Goal: Task Accomplishment & Management: Use online tool/utility

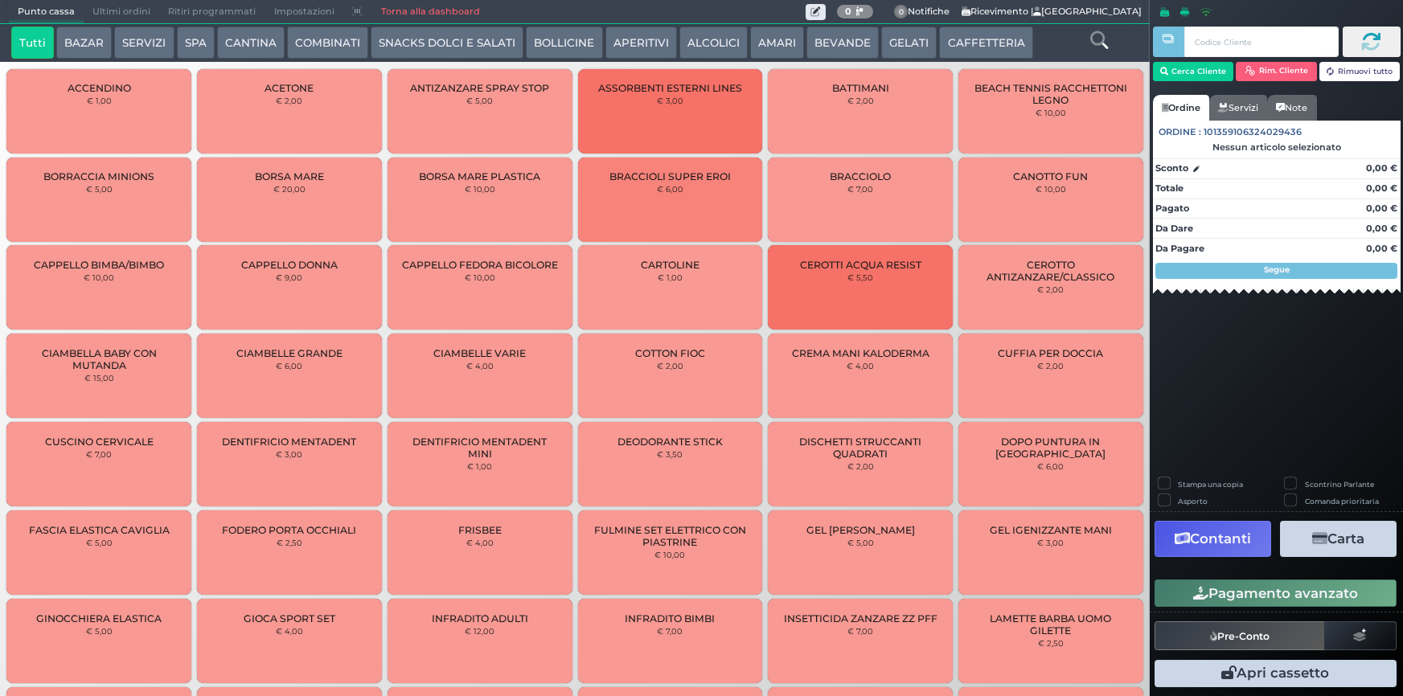
click at [404, 14] on link "Torna alla dashboard" at bounding box center [429, 12] width 117 height 23
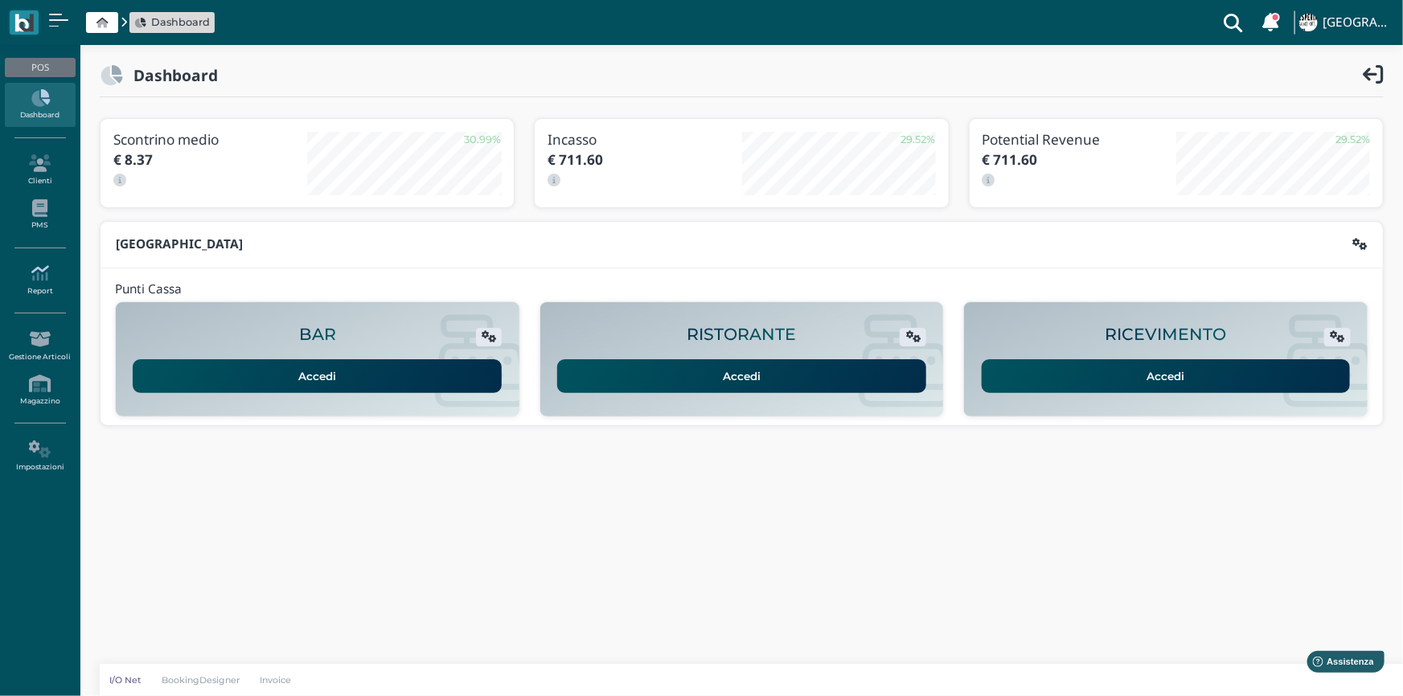
click at [38, 283] on link "Report" at bounding box center [40, 280] width 70 height 44
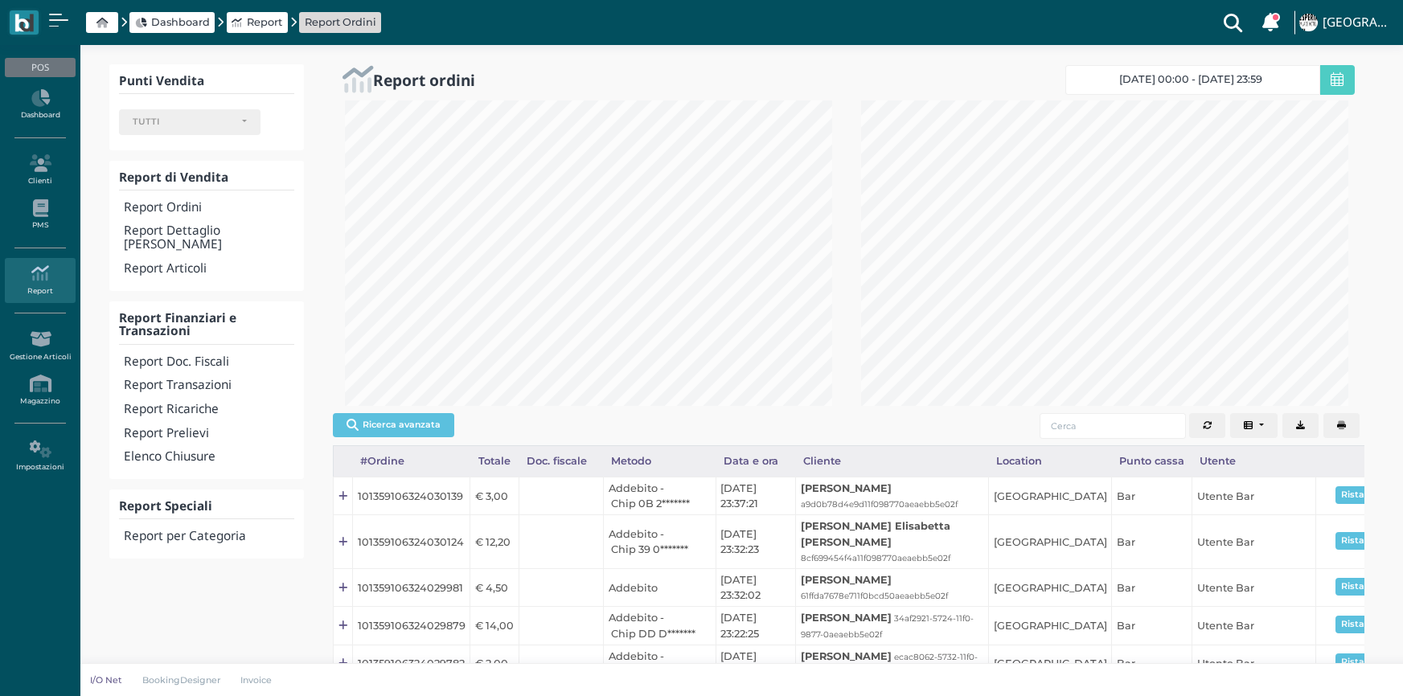
select select
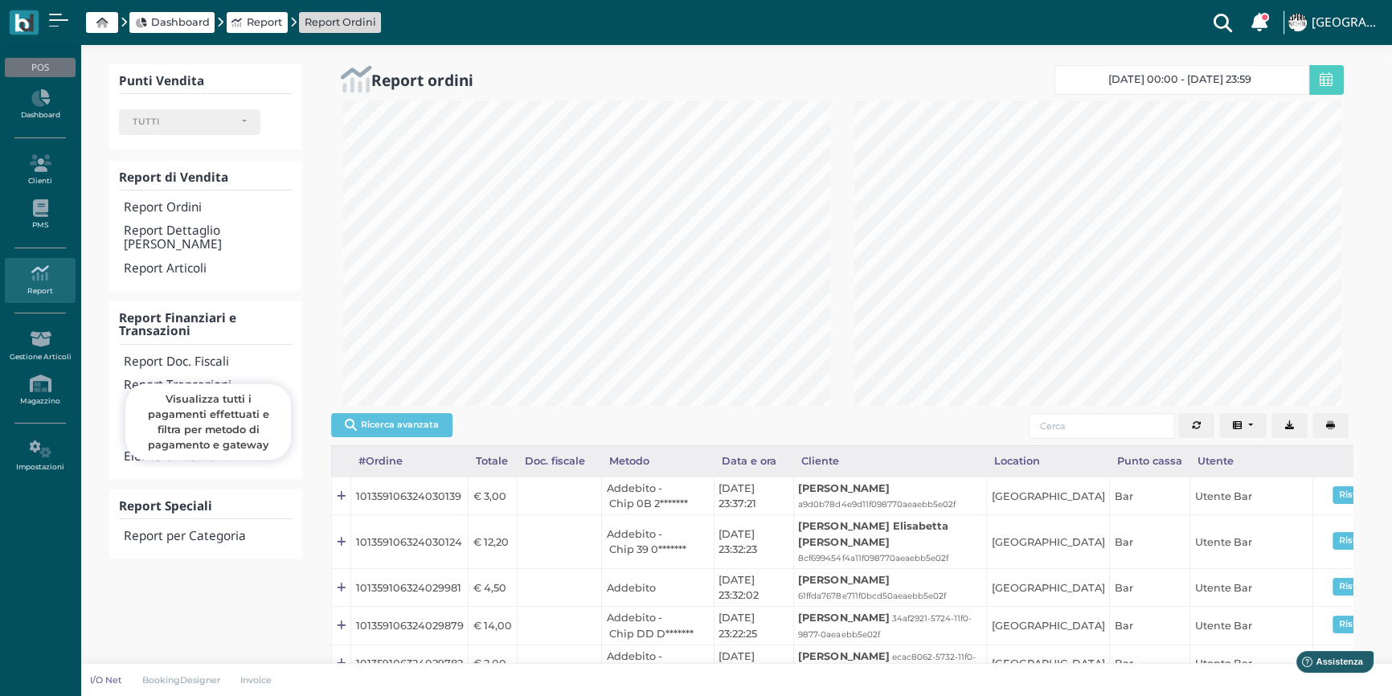
click at [208, 379] on h4 "Report Transazioni" at bounding box center [208, 386] width 169 height 14
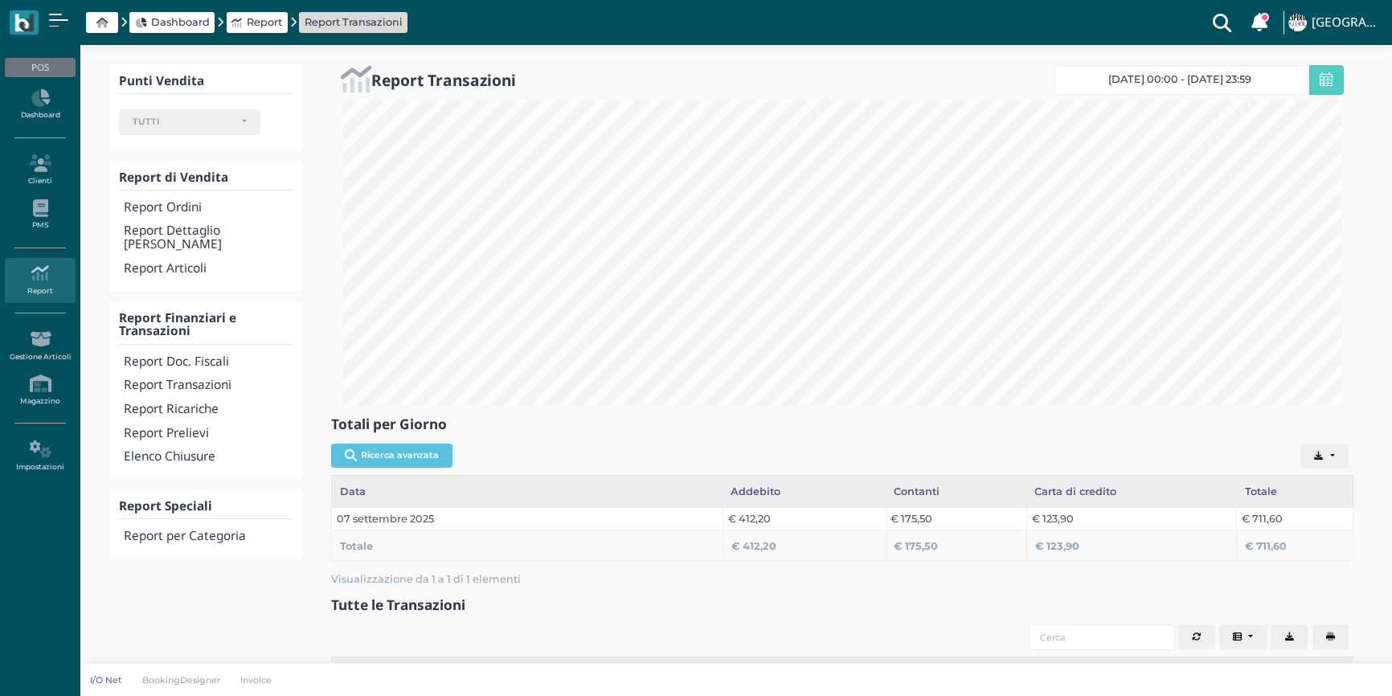
select select
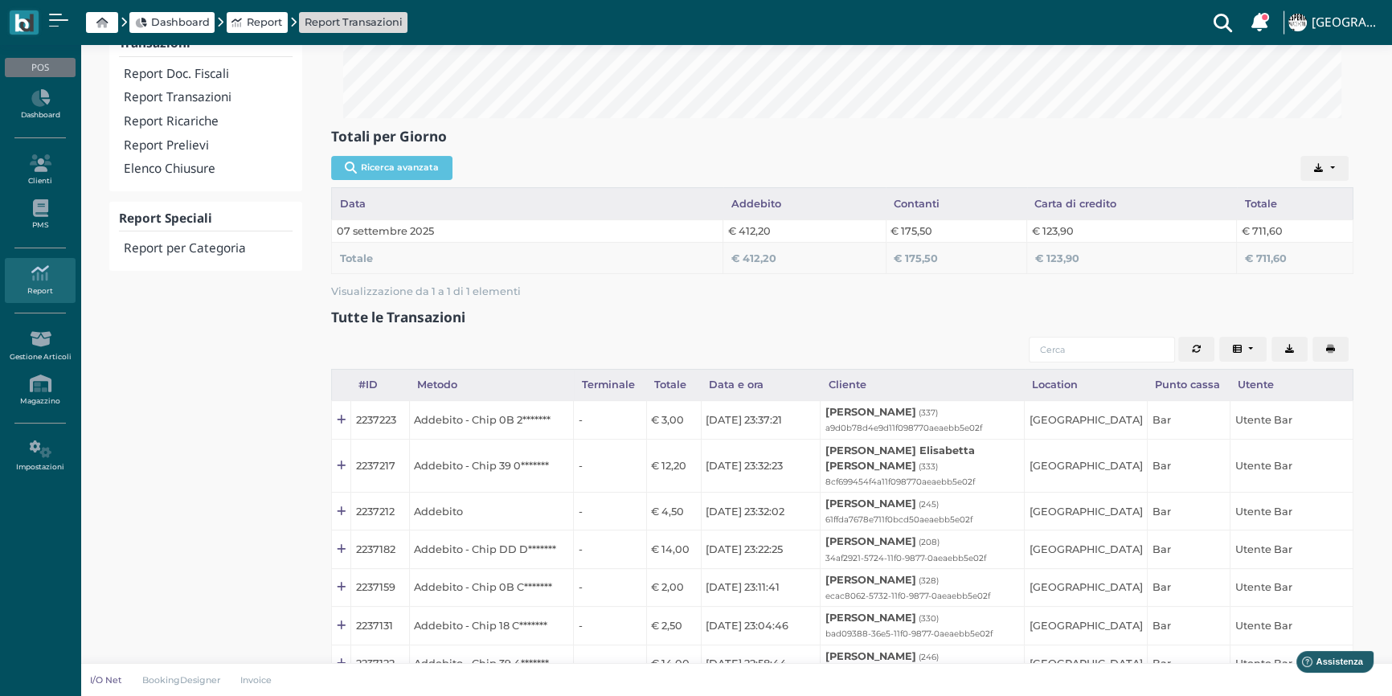
scroll to position [219, 0]
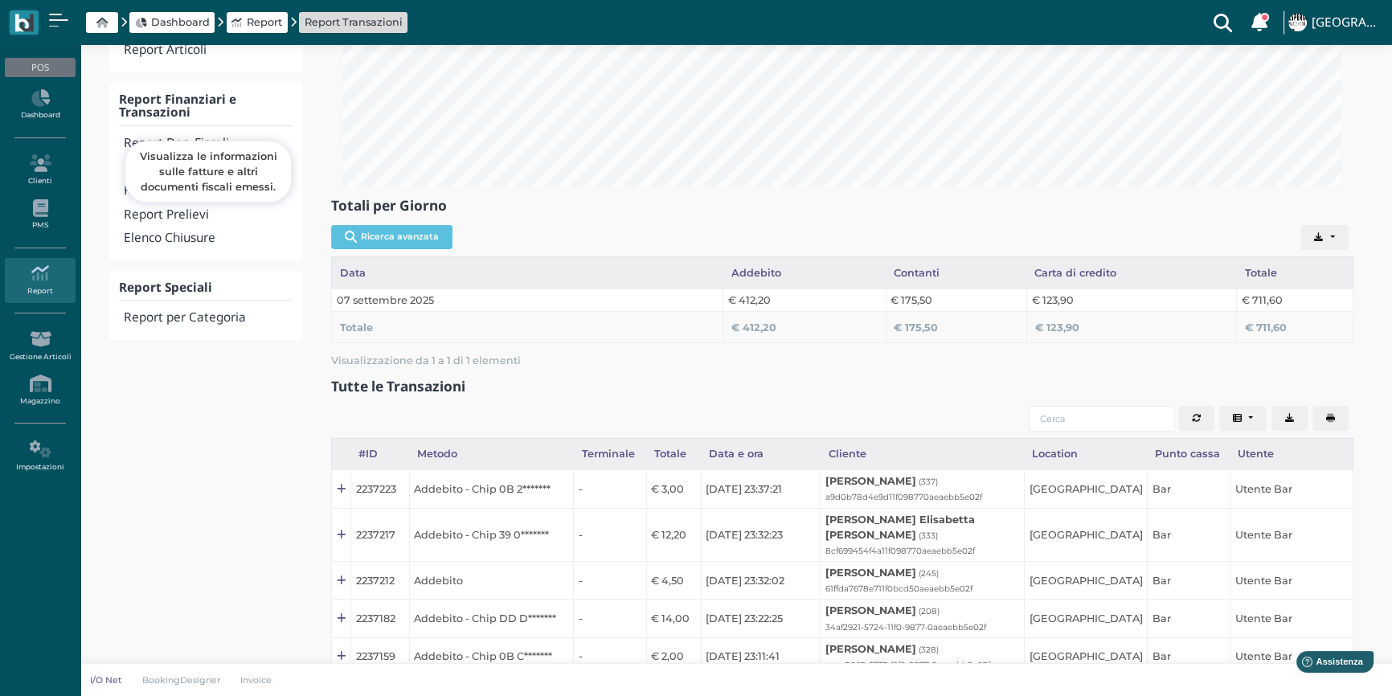
click at [188, 137] on h4 "Report Doc. Fiscali" at bounding box center [208, 144] width 169 height 14
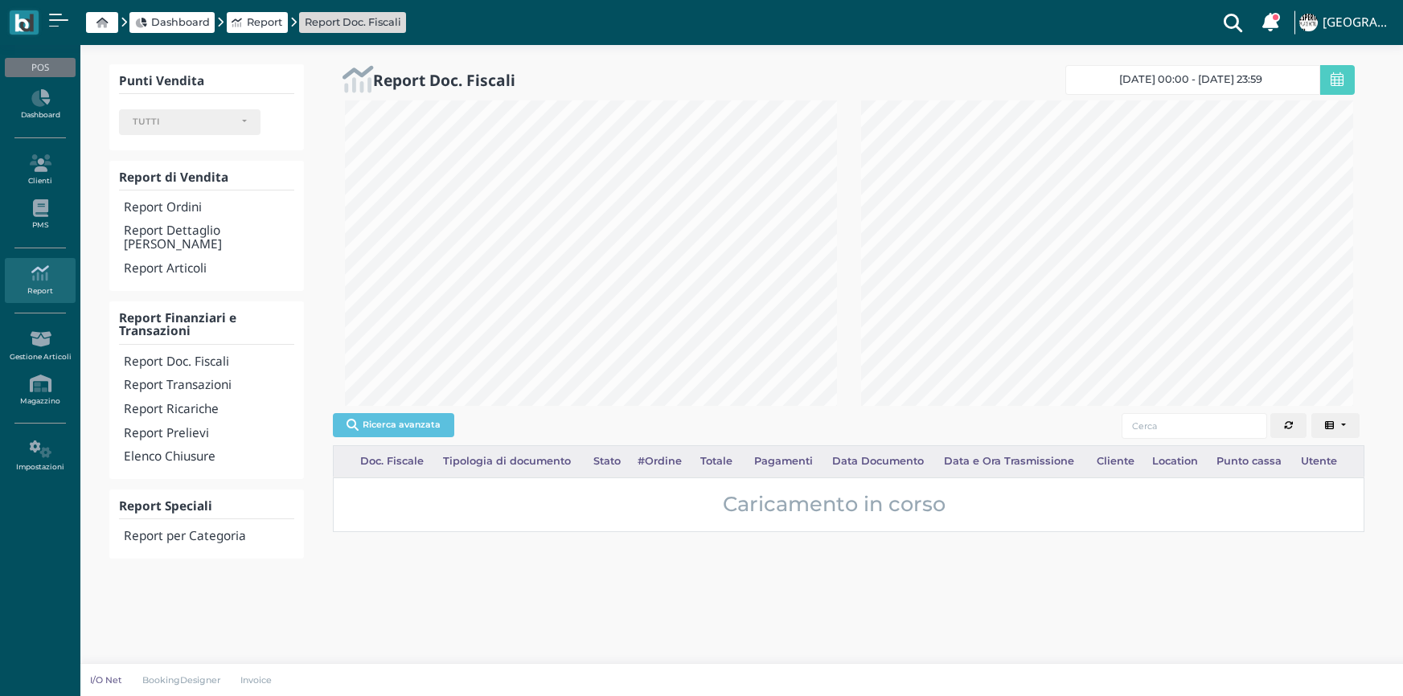
select select
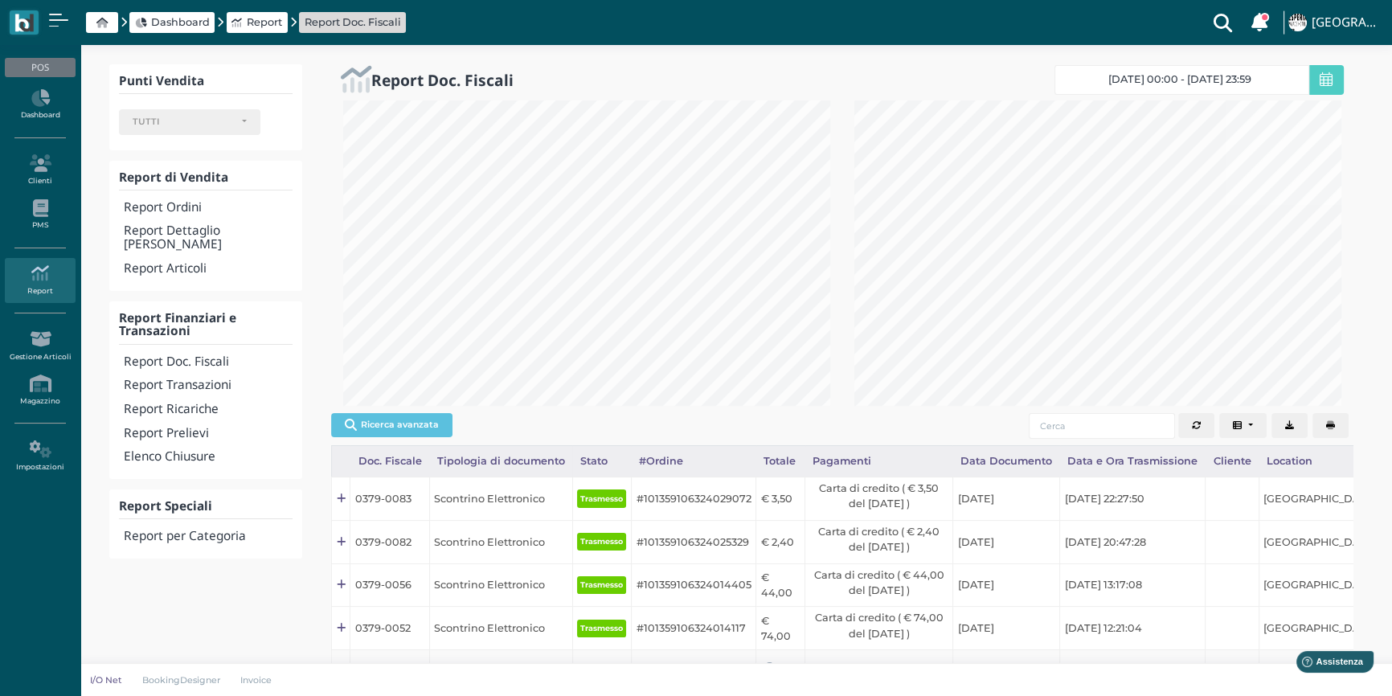
click at [1326, 421] on icon "button" at bounding box center [1330, 425] width 9 height 9
click at [209, 450] on h4 "Elenco Chiusure" at bounding box center [208, 457] width 169 height 14
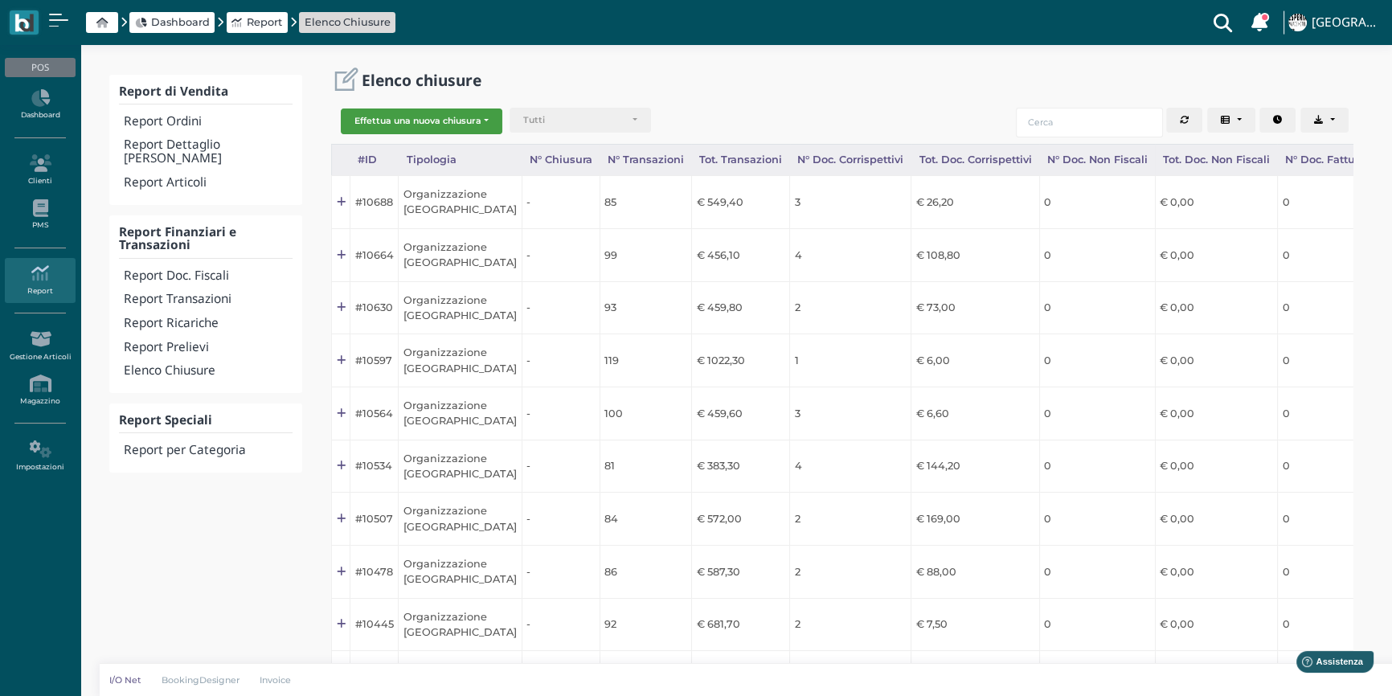
click at [432, 113] on button "Effettua una nuova chiusura" at bounding box center [422, 122] width 162 height 26
click at [415, 150] on span "Organizzazione" at bounding box center [404, 147] width 125 height 21
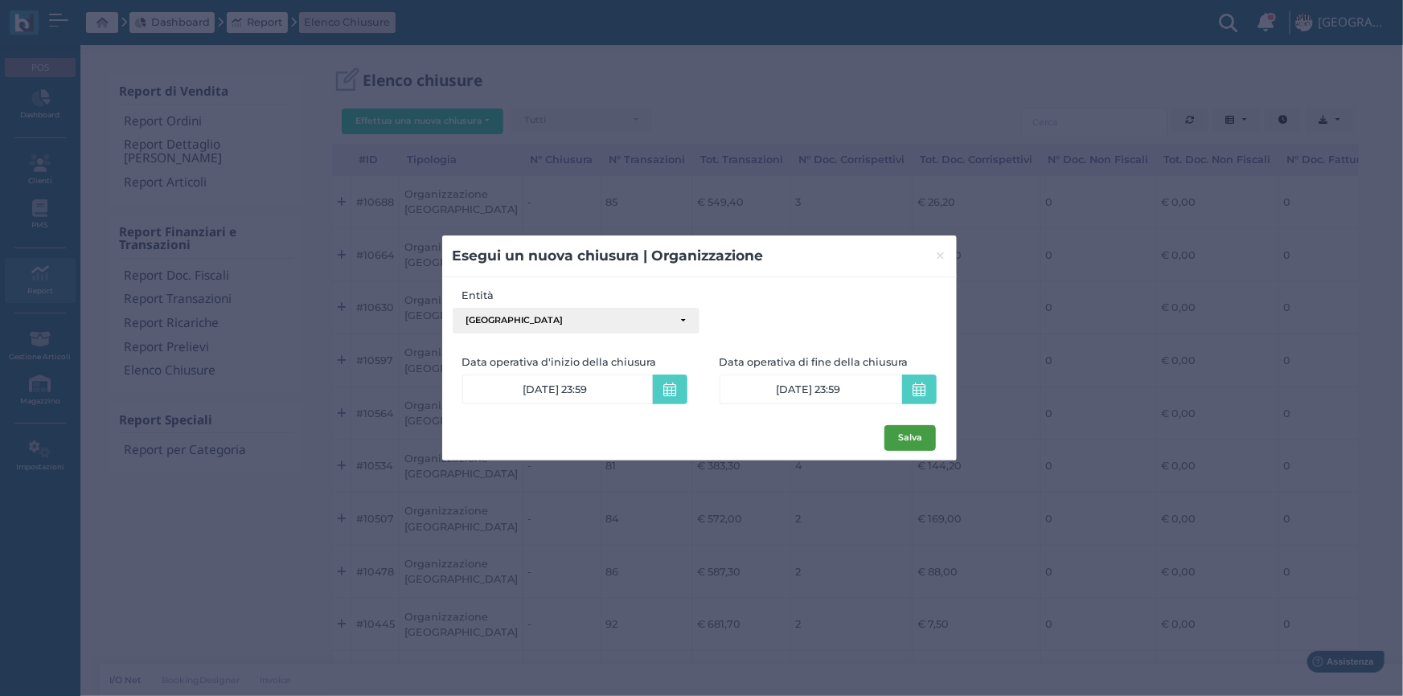
click at [923, 434] on button "Salva" at bounding box center [909, 438] width 51 height 26
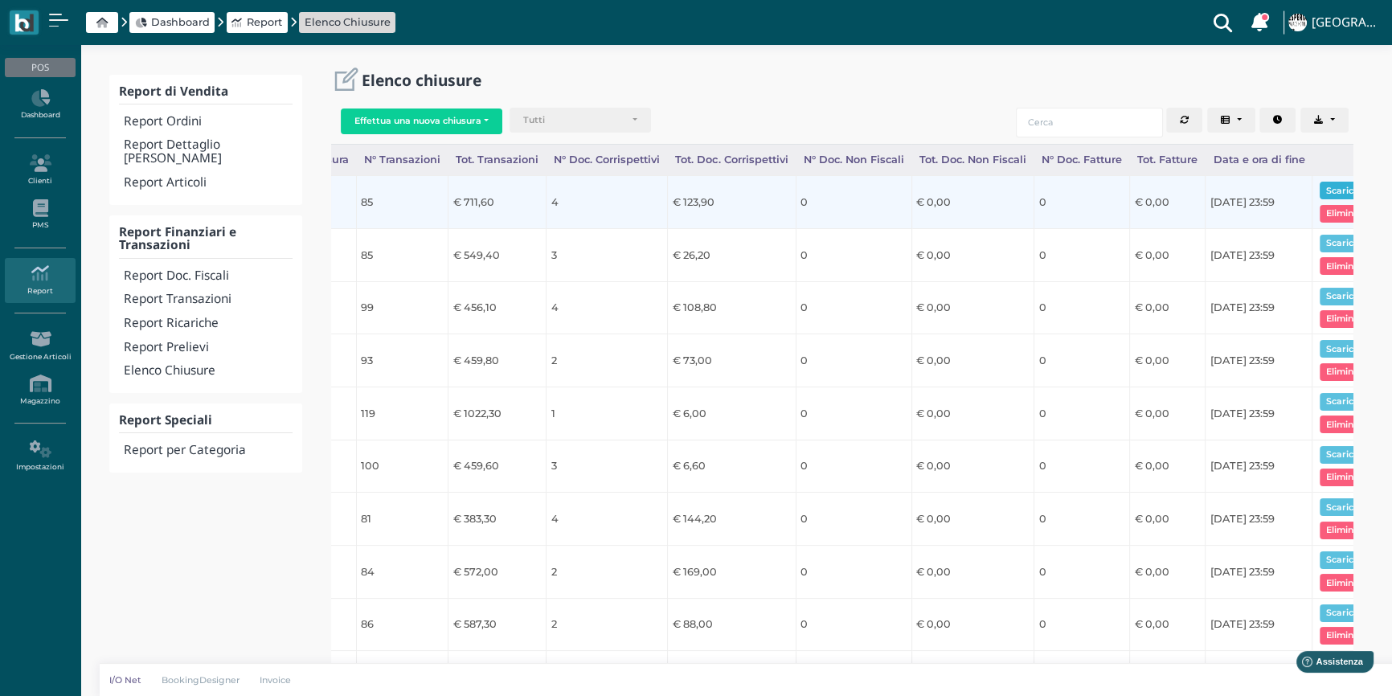
click at [1320, 186] on button "Scarica pdf" at bounding box center [1351, 191] width 62 height 18
